Goal: Task Accomplishment & Management: Use online tool/utility

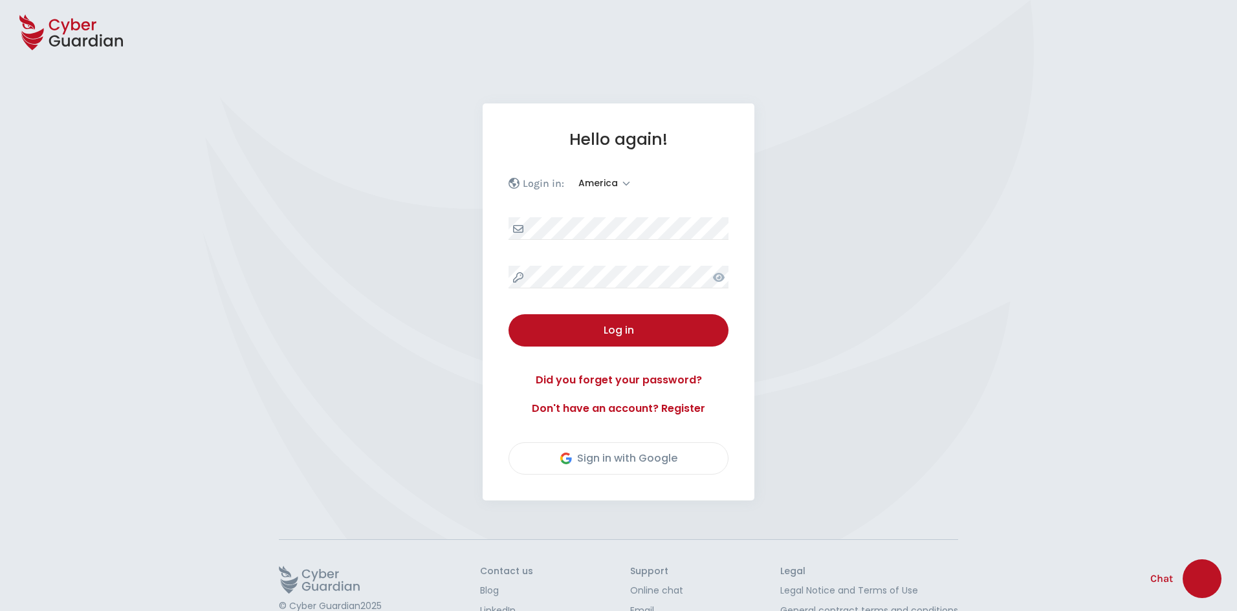
select select "America"
select select "English"
click at [627, 345] on button "Log in" at bounding box center [618, 330] width 220 height 32
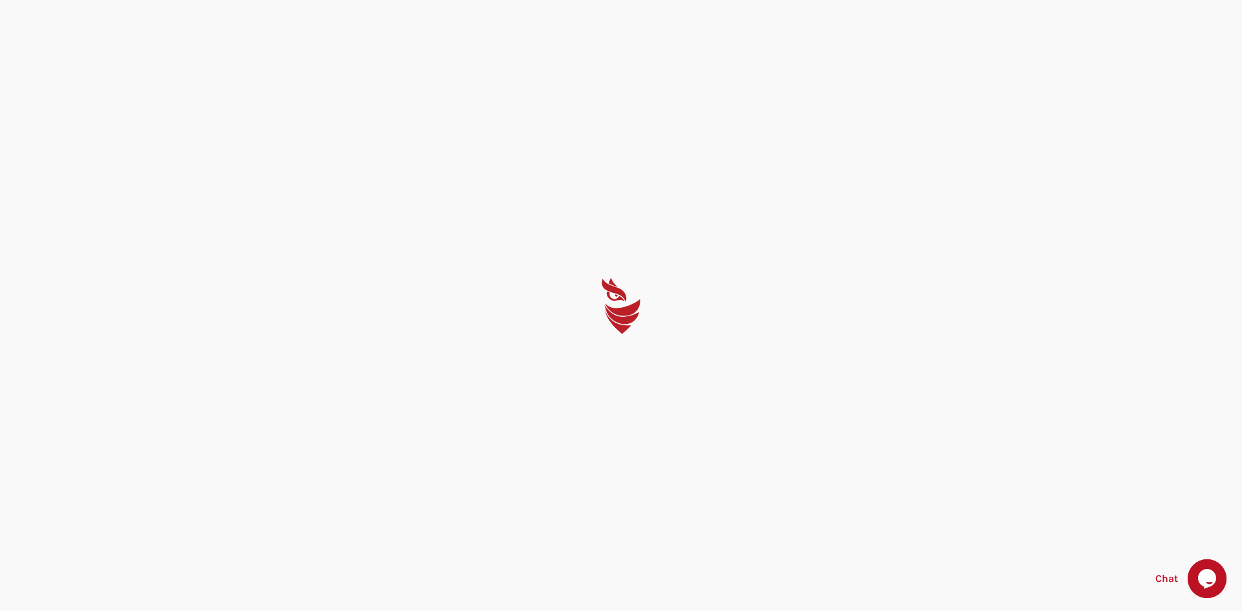
select select "English"
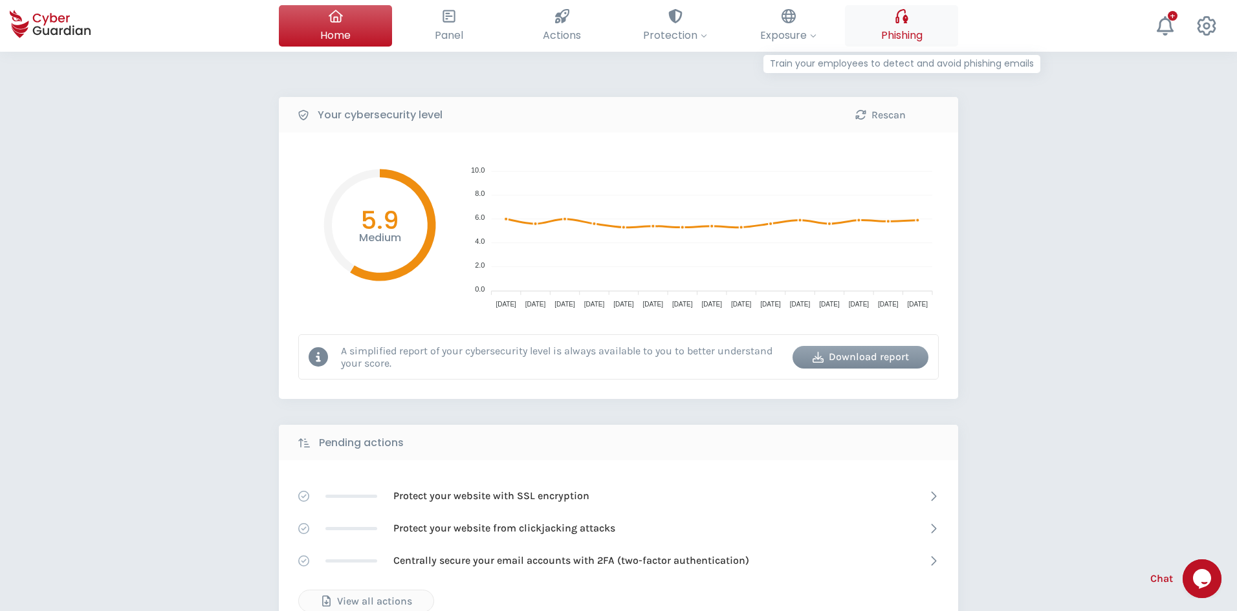
click at [878, 38] on button "Phishing Train your employees to detect and avoid phishing emails" at bounding box center [901, 25] width 113 height 41
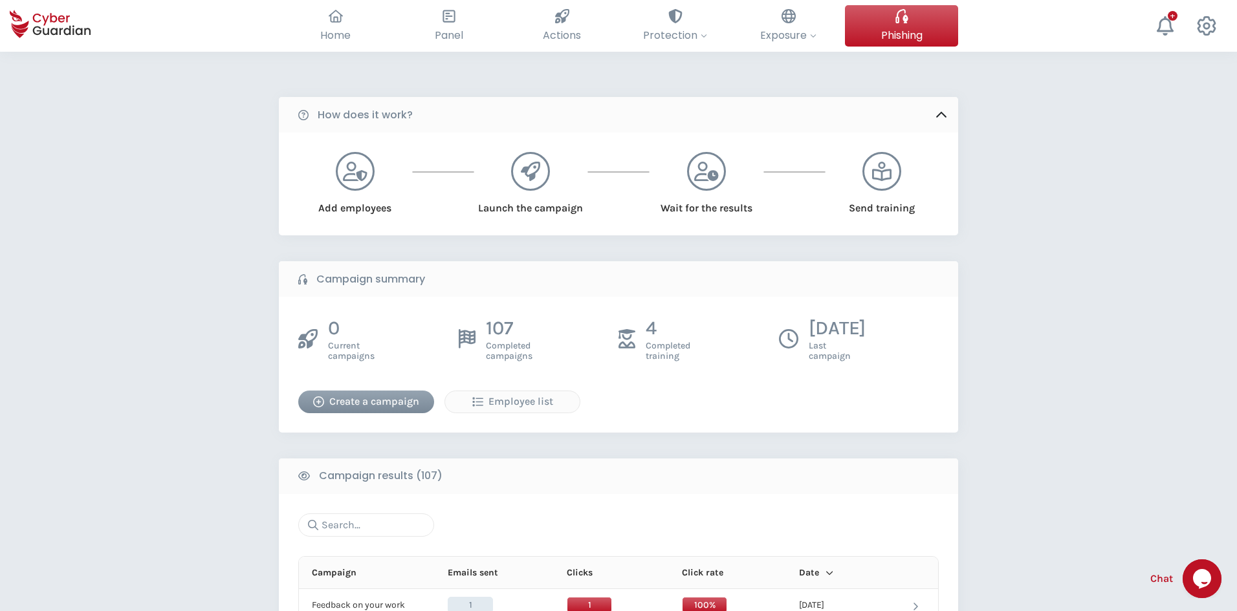
click at [944, 117] on icon at bounding box center [941, 115] width 14 height 14
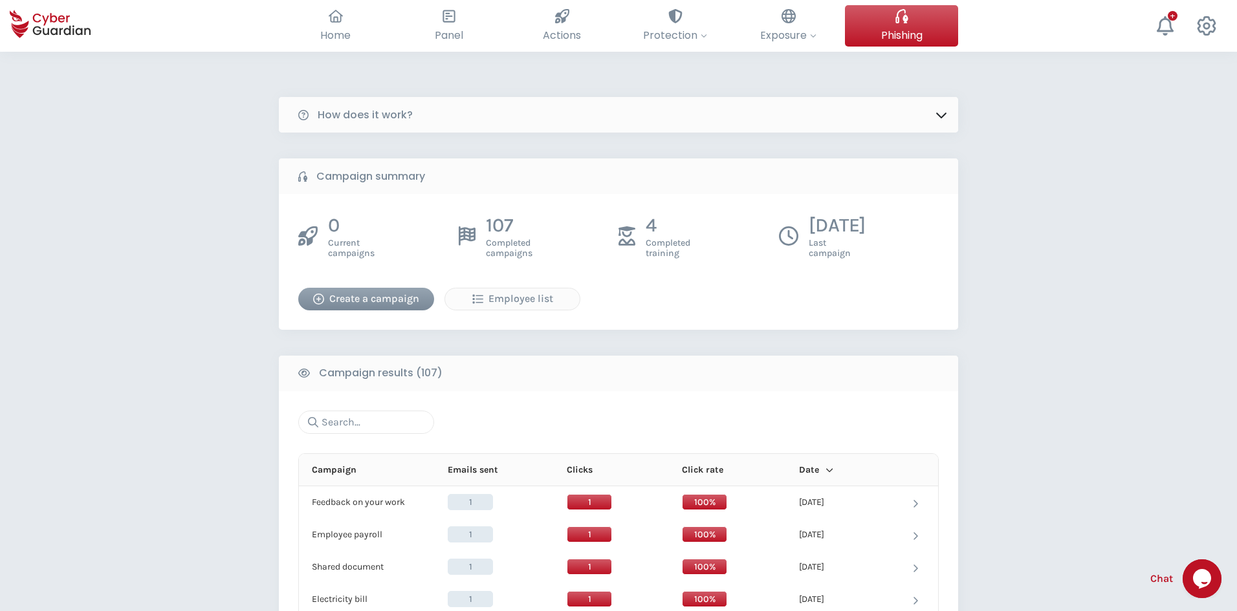
click at [392, 303] on div "Create a campaign" at bounding box center [366, 299] width 116 height 16
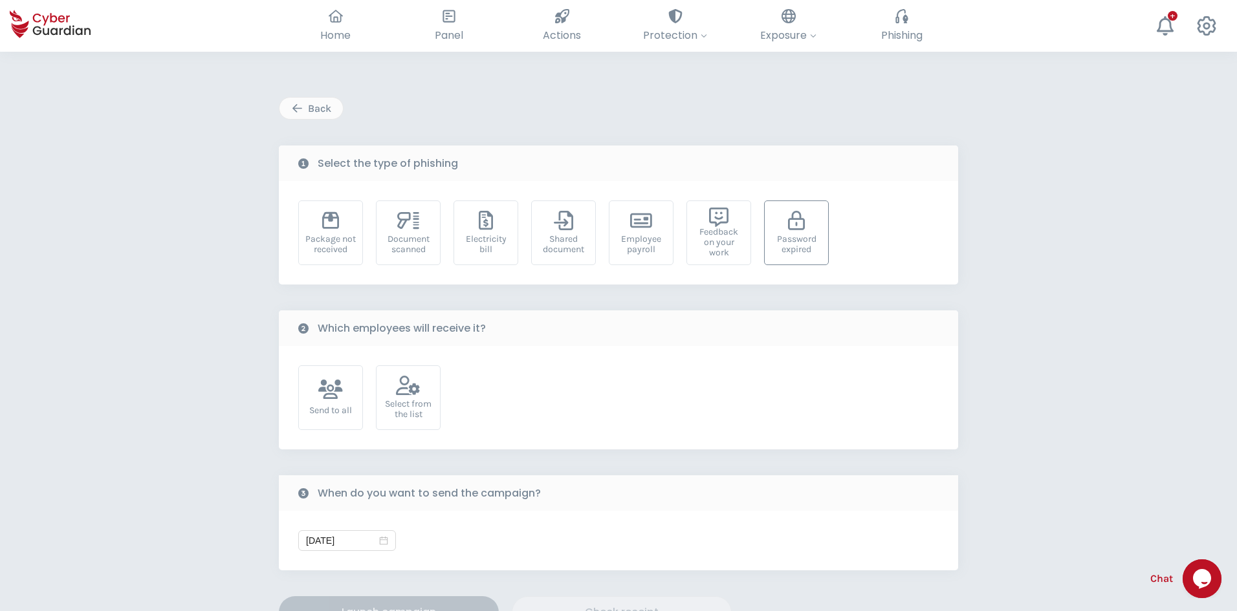
click at [799, 234] on div "Password expired" at bounding box center [796, 244] width 50 height 21
click at [428, 395] on div "Select from the list" at bounding box center [408, 397] width 65 height 65
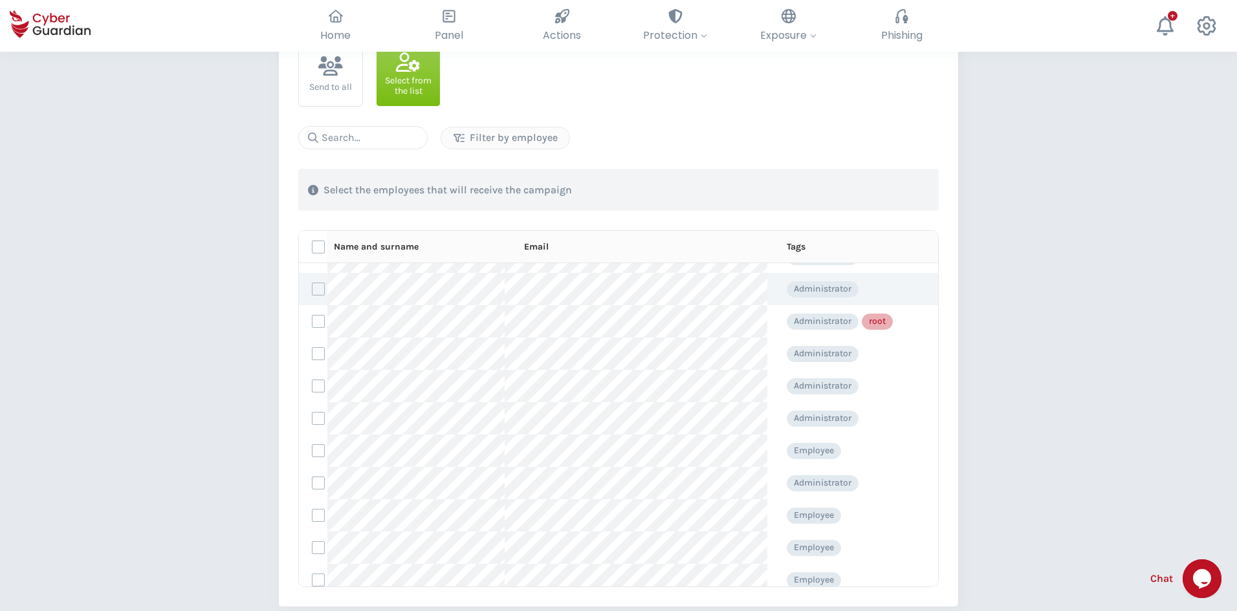
scroll to position [129, 0]
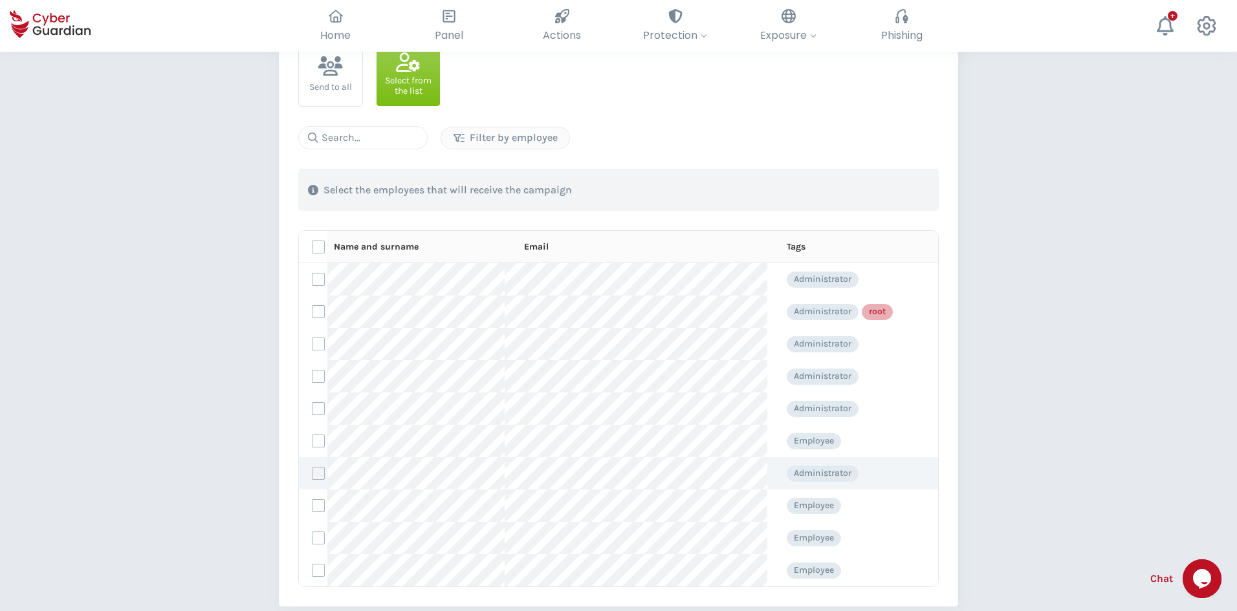
click at [317, 473] on label at bounding box center [318, 473] width 13 height 13
click at [312, 473] on input "checkbox" at bounding box center [312, 474] width 0 height 12
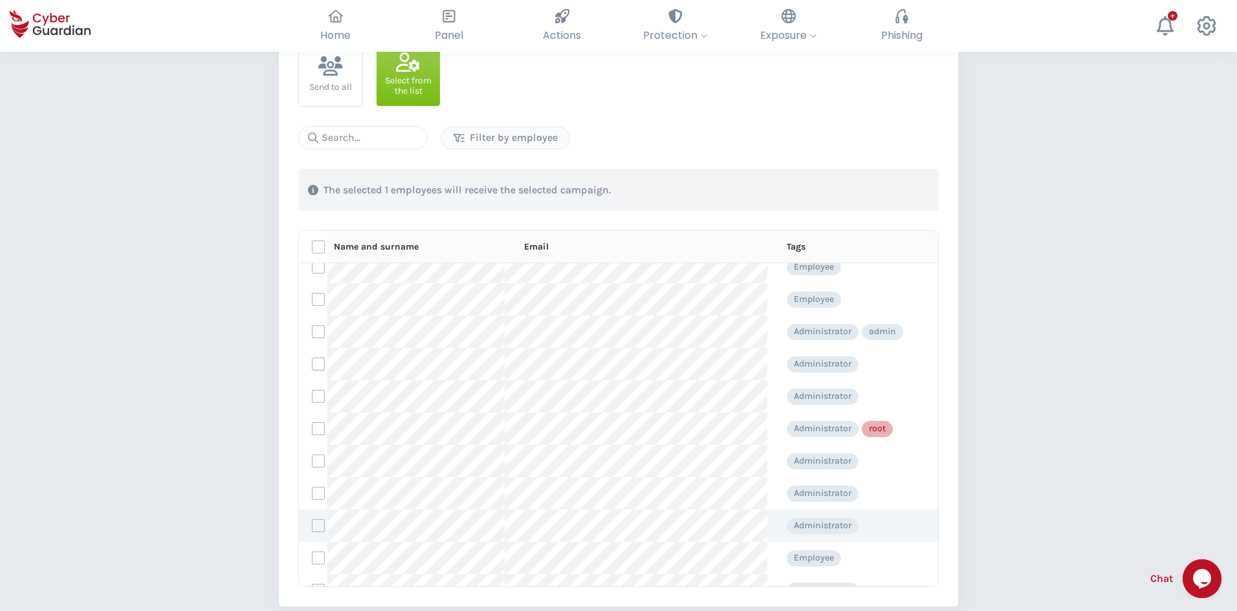
scroll to position [0, 0]
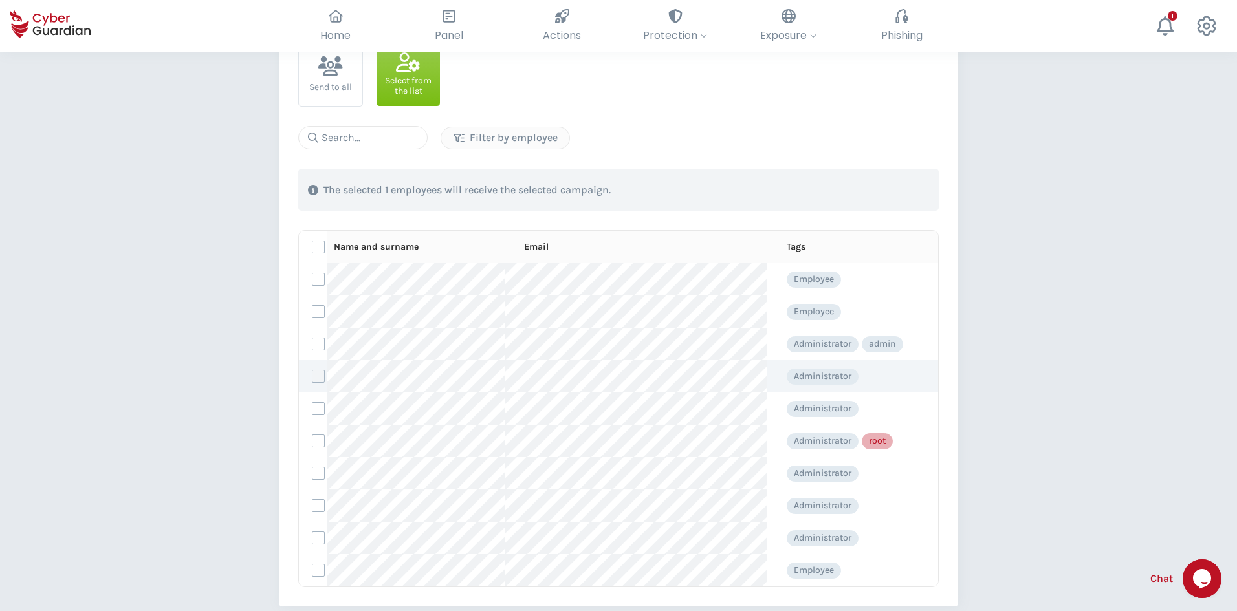
click at [321, 375] on label at bounding box center [318, 376] width 13 height 13
click at [312, 375] on input "checkbox" at bounding box center [312, 377] width 0 height 12
click at [317, 345] on label at bounding box center [318, 344] width 13 height 13
click at [312, 345] on input "checkbox" at bounding box center [312, 344] width 0 height 12
click at [314, 307] on label at bounding box center [318, 311] width 13 height 13
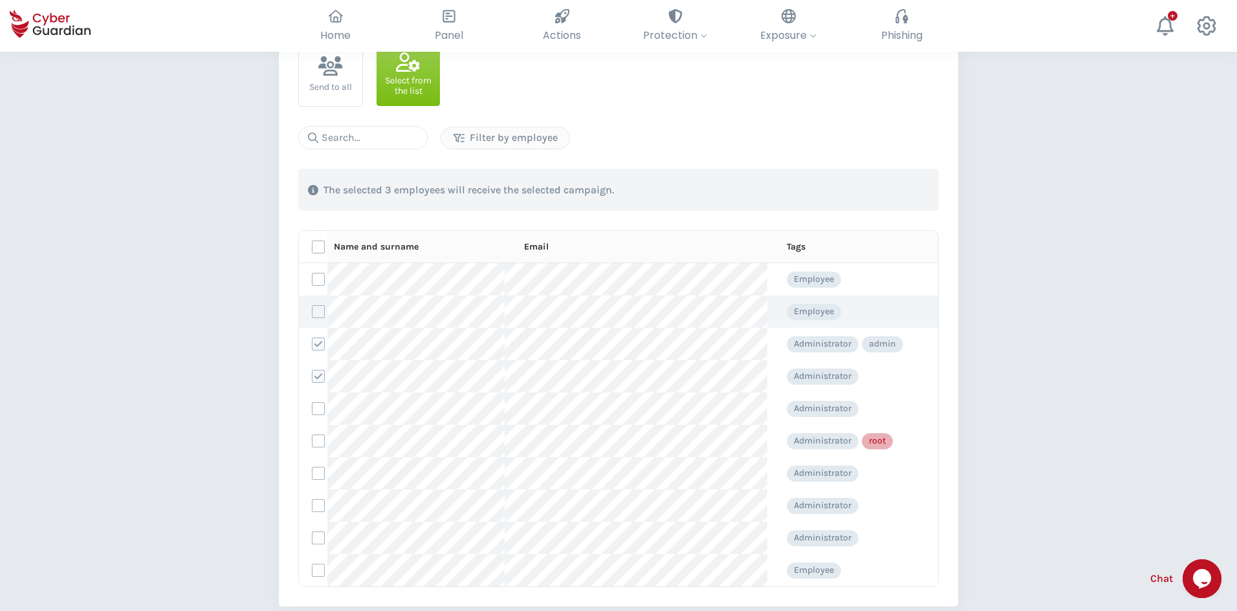
click at [312, 307] on input "checkbox" at bounding box center [312, 312] width 0 height 12
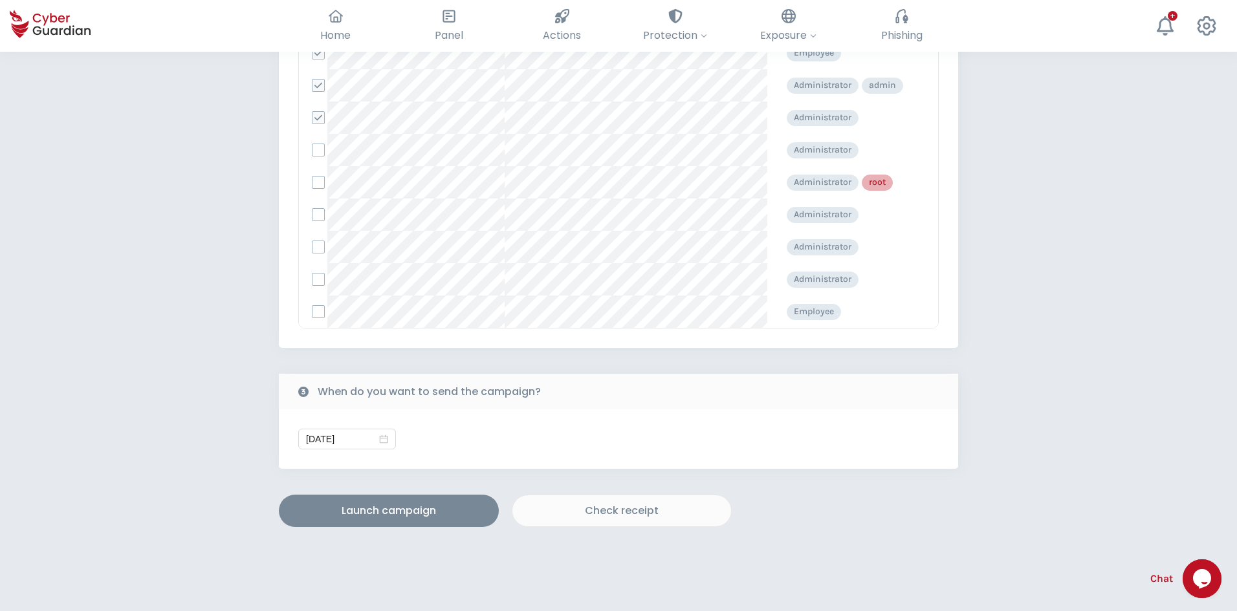
scroll to position [517, 0]
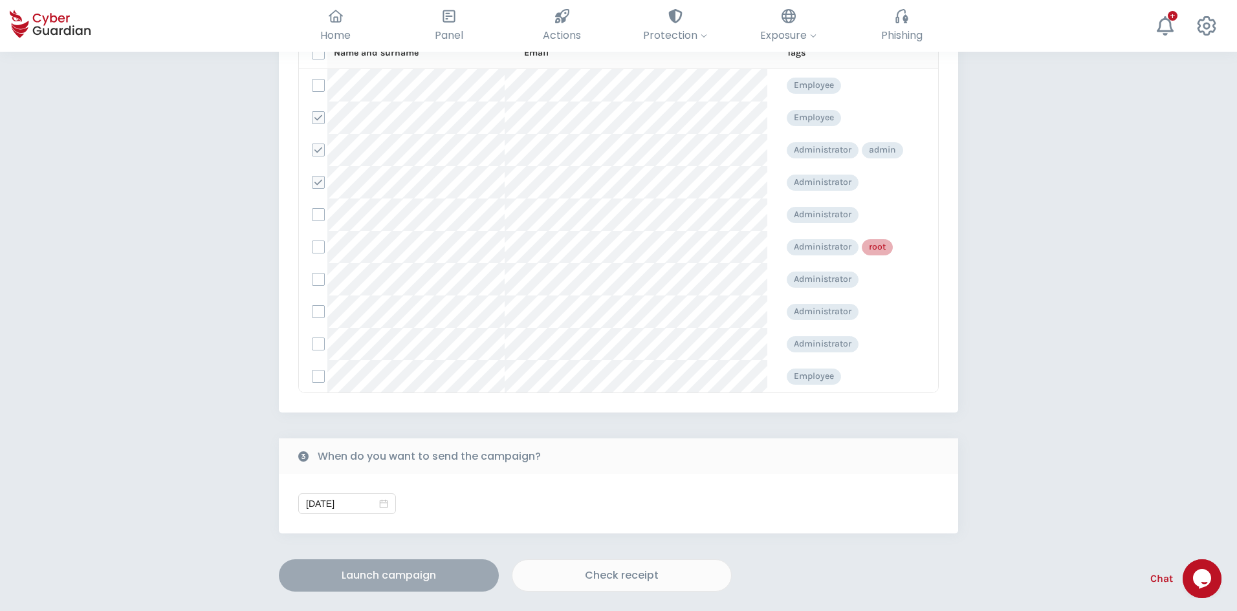
click at [422, 580] on div "Launch campaign" at bounding box center [388, 576] width 201 height 16
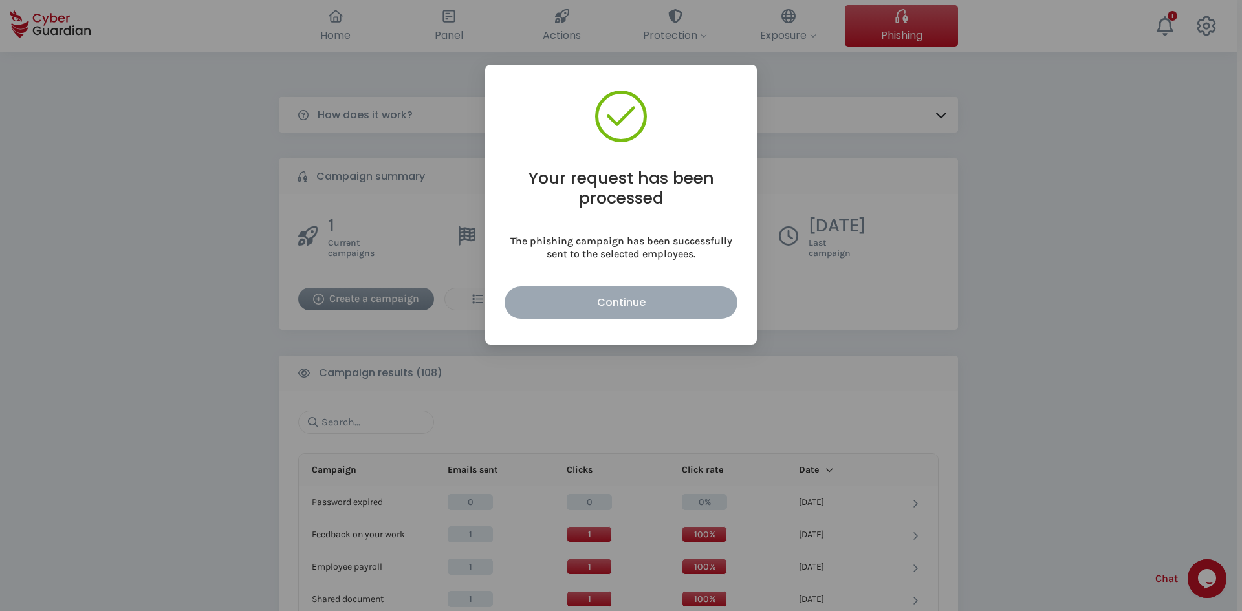
click at [622, 303] on div "Continue" at bounding box center [620, 302] width 213 height 16
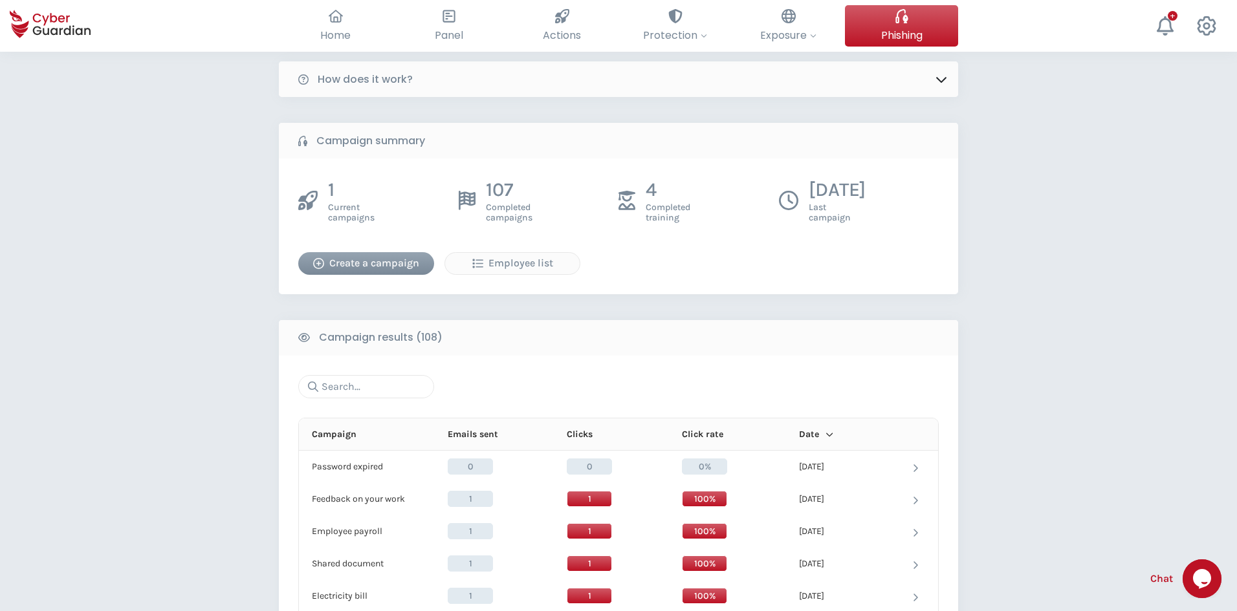
scroll to position [65, 0]
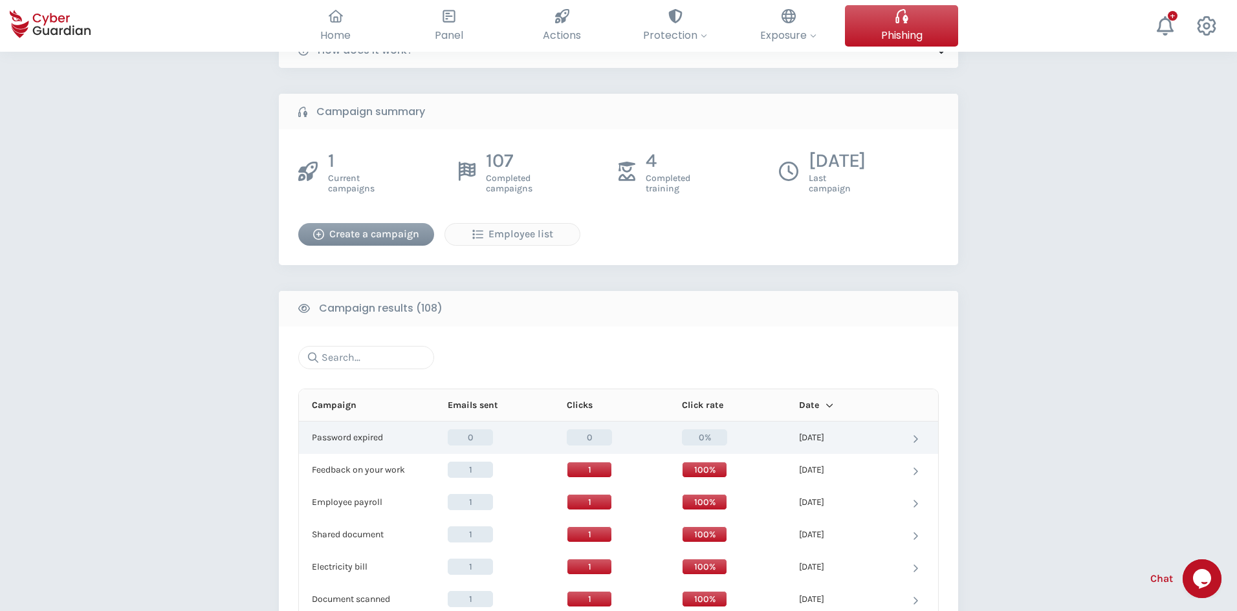
click at [365, 444] on td "Password expired Password expired" at bounding box center [363, 438] width 129 height 32
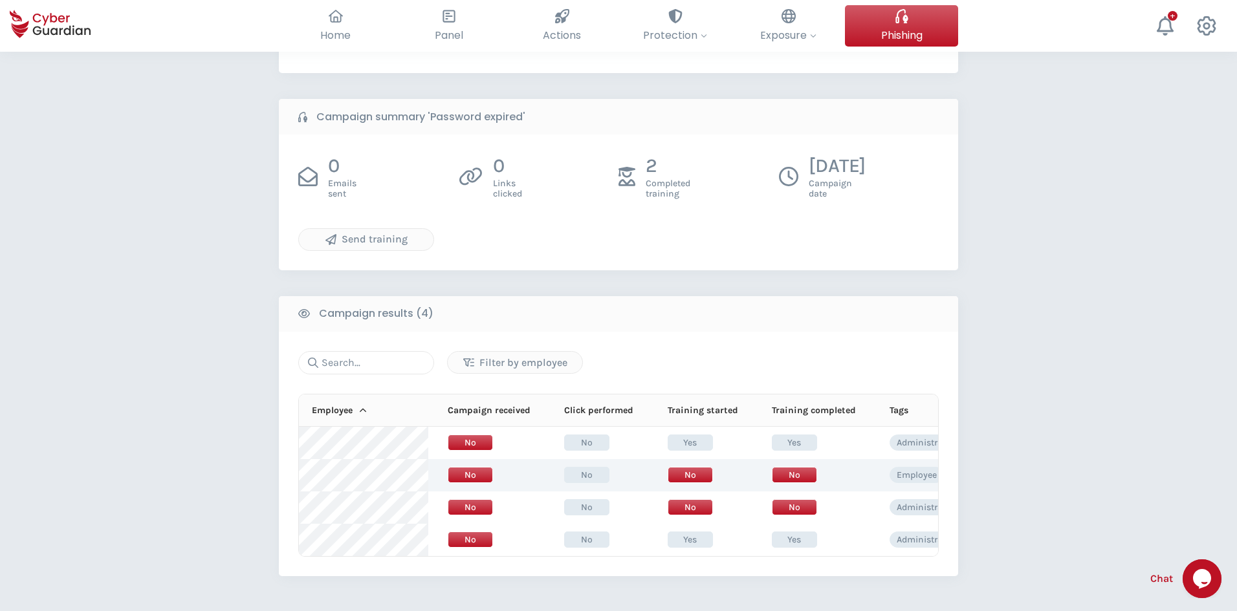
scroll to position [259, 0]
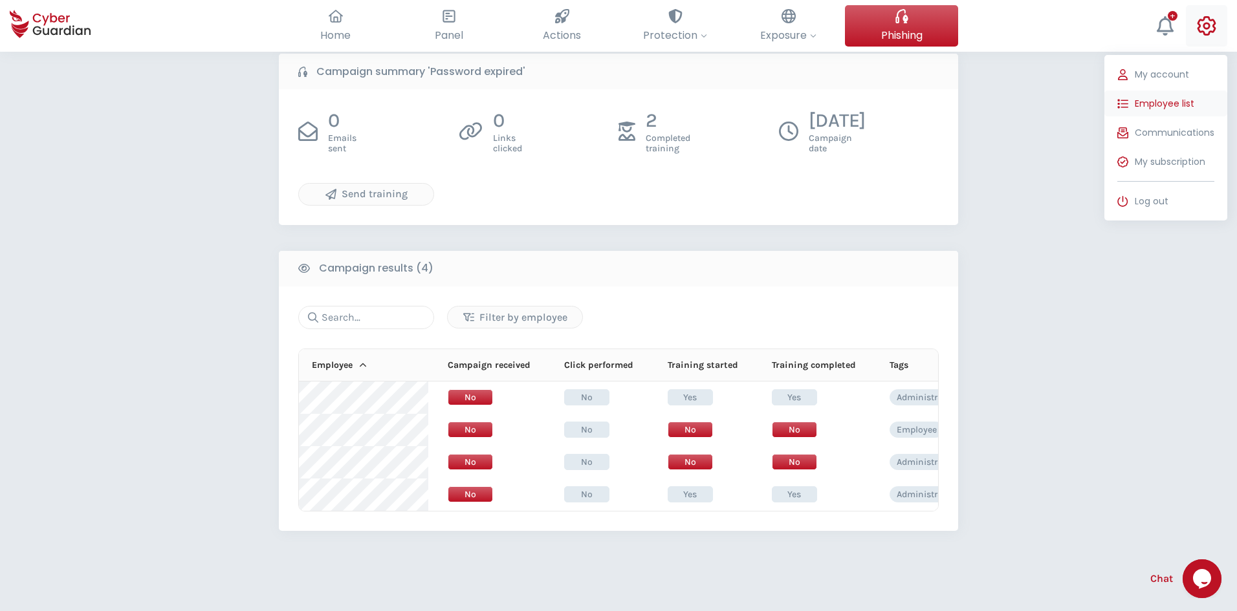
click at [1188, 104] on span "Employee list" at bounding box center [1165, 104] width 60 height 14
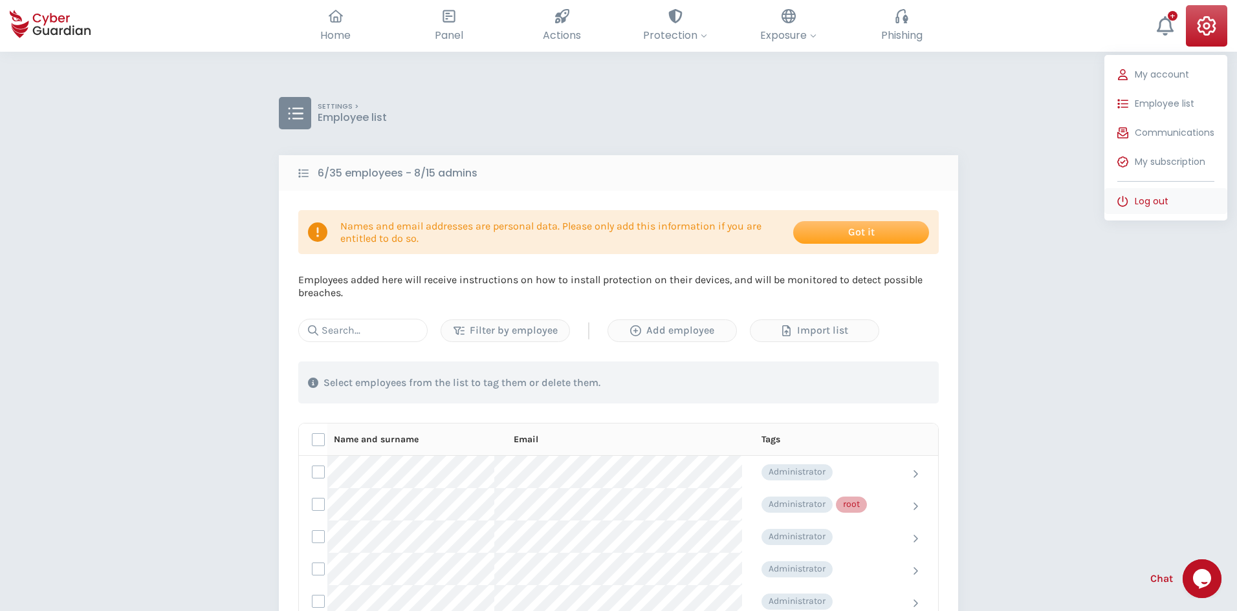
click at [1164, 206] on span "Log out" at bounding box center [1152, 202] width 34 height 14
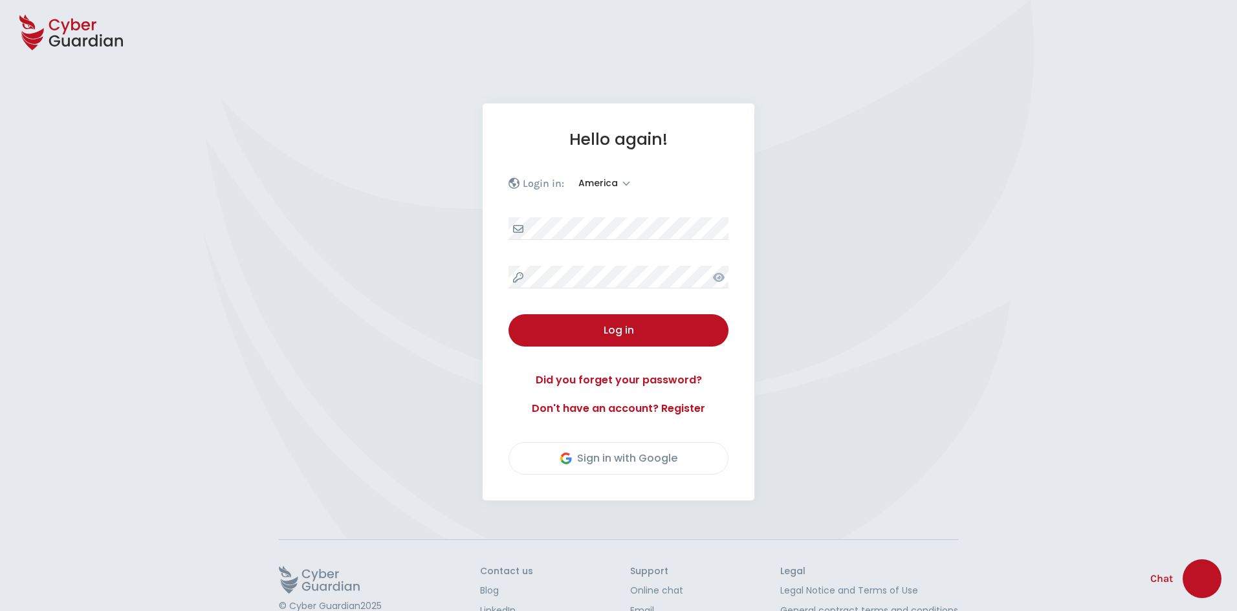
select select "America"
select select "English"
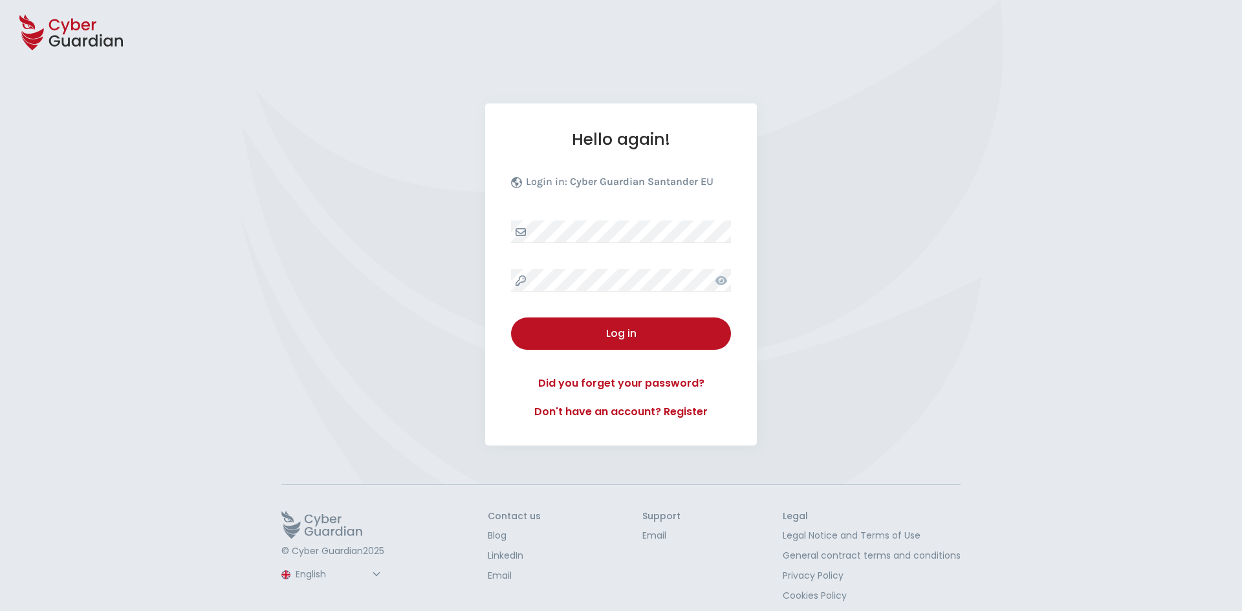
select select "English"
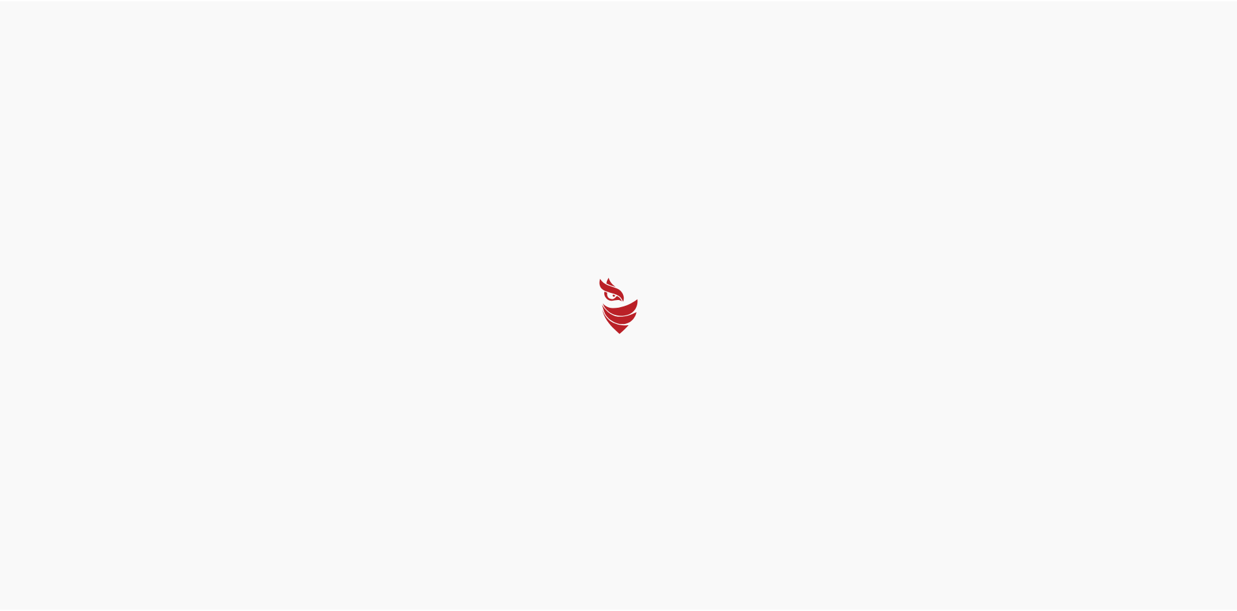
select select "English"
